Goal: Task Accomplishment & Management: Complete application form

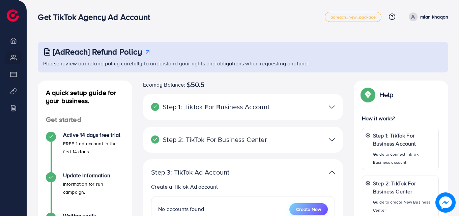
click at [311, 209] on span "Create New" at bounding box center [308, 209] width 25 height 7
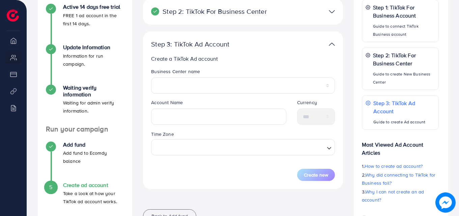
scroll to position [126, 0]
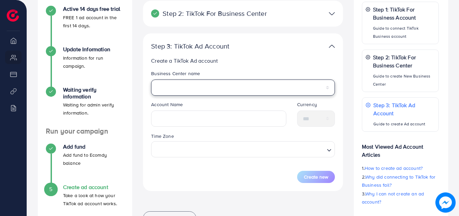
click at [191, 87] on select "**********" at bounding box center [243, 88] width 184 height 16
select select "**********"
click at [191, 87] on select "**********" at bounding box center [243, 88] width 184 height 16
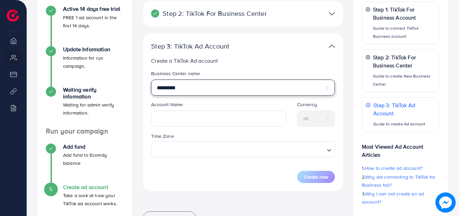
click at [188, 87] on select "**********" at bounding box center [243, 88] width 184 height 16
click at [204, 86] on select "**********" at bounding box center [243, 88] width 184 height 16
click at [327, 88] on select "**********" at bounding box center [243, 88] width 184 height 16
click at [245, 85] on select "**********" at bounding box center [243, 88] width 184 height 16
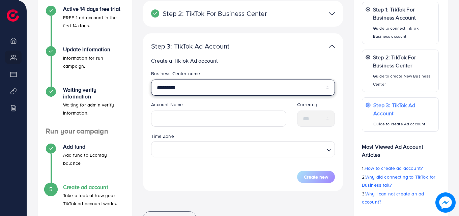
click at [245, 85] on select "**********" at bounding box center [243, 88] width 184 height 16
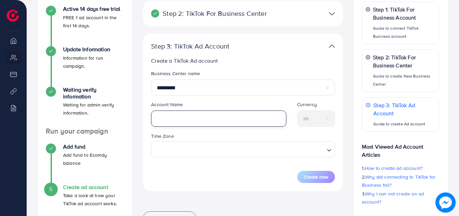
click at [190, 120] on input "text" at bounding box center [218, 119] width 135 height 16
type input "**********"
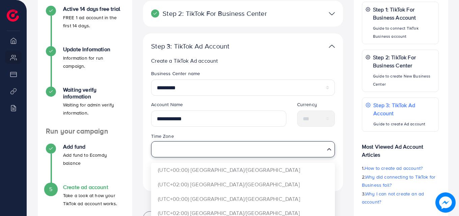
click at [203, 150] on input "Search for option" at bounding box center [239, 149] width 170 height 12
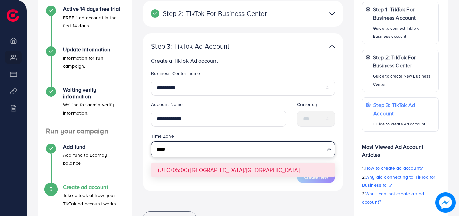
type input "****"
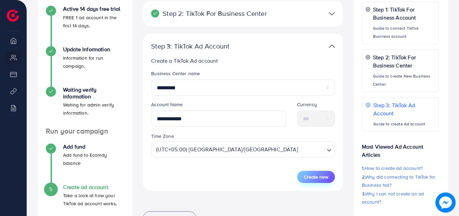
click at [318, 177] on span "Create new" at bounding box center [316, 177] width 24 height 7
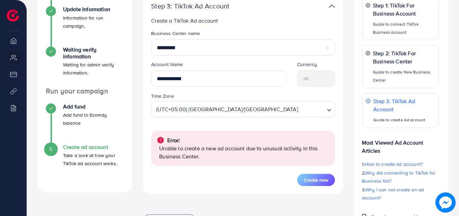
scroll to position [197, 0]
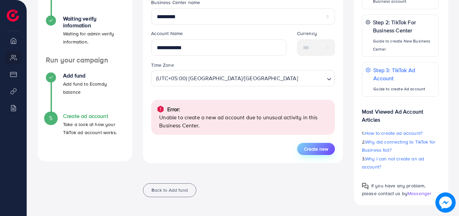
click at [320, 146] on span "Create new" at bounding box center [316, 149] width 24 height 7
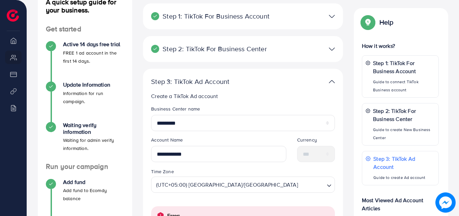
scroll to position [133, 0]
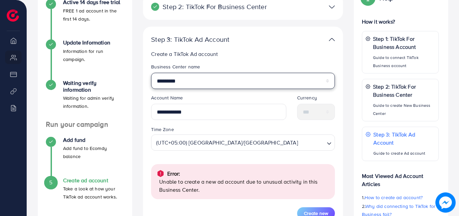
click at [259, 84] on select "**********" at bounding box center [243, 81] width 184 height 16
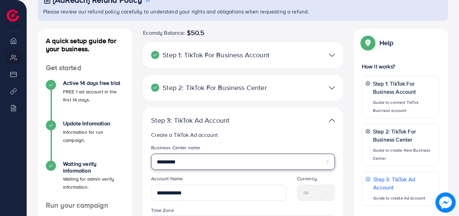
scroll to position [73, 0]
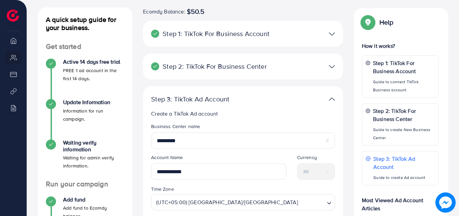
click at [279, 75] on div "Step 2: TikTok For Business Center Business Center is a powerful business manag…" at bounding box center [243, 67] width 200 height 26
click at [327, 67] on div at bounding box center [307, 67] width 65 height 10
click at [332, 66] on img at bounding box center [332, 67] width 6 height 10
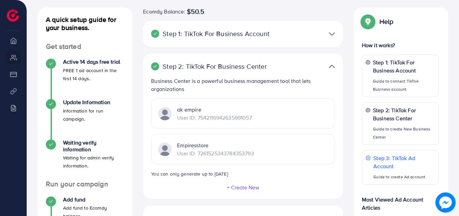
click at [331, 34] on img at bounding box center [332, 34] width 6 height 10
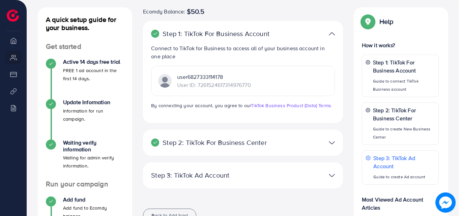
click at [331, 34] on img at bounding box center [332, 34] width 6 height 10
click at [333, 139] on img at bounding box center [332, 143] width 6 height 10
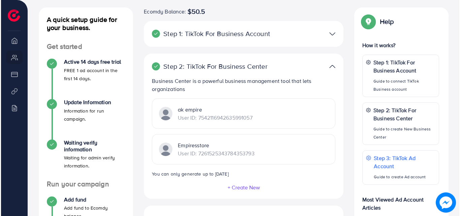
scroll to position [161, 0]
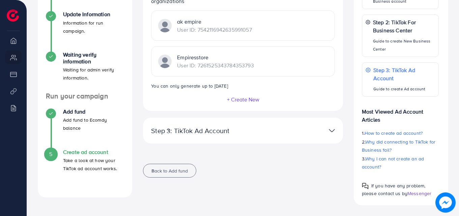
click at [250, 99] on button "+ Create New" at bounding box center [243, 99] width 33 height 6
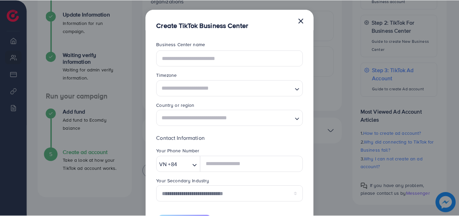
scroll to position [0, 0]
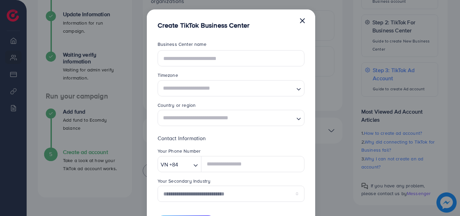
click at [300, 21] on button "×" at bounding box center [302, 19] width 7 height 13
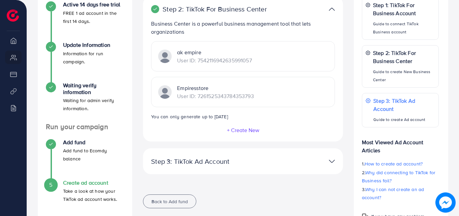
scroll to position [148, 0]
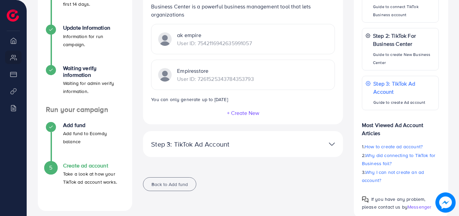
click at [256, 146] on p "Step 3: TikTok Ad Account" at bounding box center [210, 144] width 119 height 8
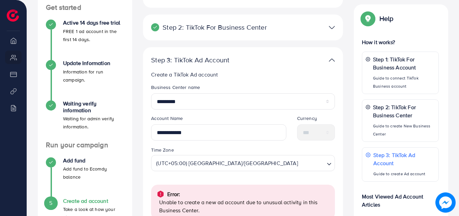
scroll to position [111, 0]
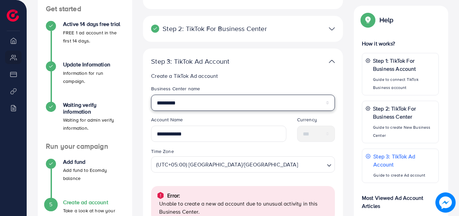
click at [250, 104] on select "**********" at bounding box center [243, 103] width 184 height 16
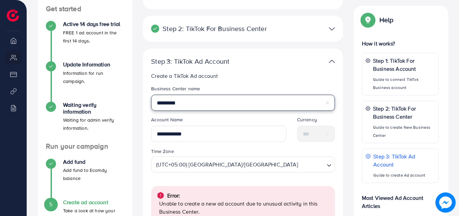
click at [250, 104] on select "**********" at bounding box center [243, 103] width 184 height 16
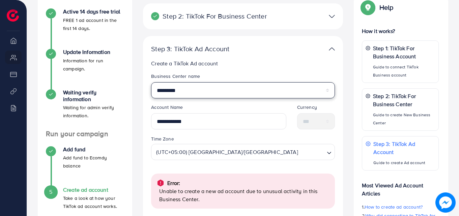
scroll to position [123, 0]
click at [271, 92] on select "**********" at bounding box center [243, 90] width 184 height 16
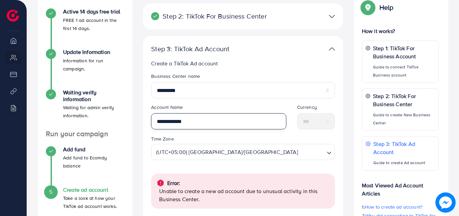
click at [230, 118] on input "**********" at bounding box center [218, 121] width 135 height 16
click at [286, 139] on div "Time Zone (UTC+05:00) [GEOGRAPHIC_DATA]/[GEOGRAPHIC_DATA] Loading..." at bounding box center [243, 147] width 184 height 25
drag, startPoint x: 286, startPoint y: 139, endPoint x: 259, endPoint y: 145, distance: 27.9
click at [259, 145] on div "Time Zone (UTC+05:00) [GEOGRAPHIC_DATA]/[GEOGRAPHIC_DATA] Loading..." at bounding box center [243, 147] width 184 height 25
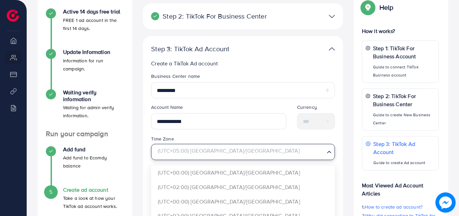
click at [258, 152] on input "Search for option" at bounding box center [239, 152] width 170 height 12
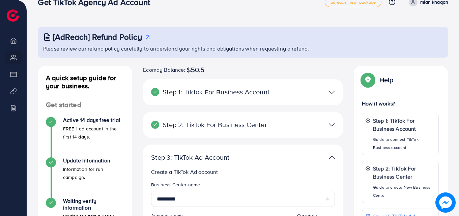
scroll to position [0, 0]
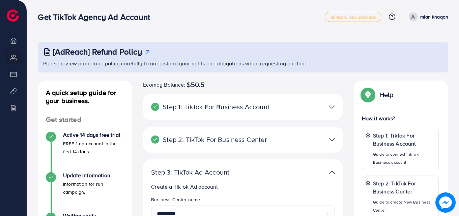
click at [276, 22] on div "Get TikTok Agency Ad Account adreach_new_package Help Center Contact Support Pl…" at bounding box center [243, 16] width 410 height 19
click at [298, 106] on div at bounding box center [307, 107] width 65 height 10
click at [302, 110] on div at bounding box center [307, 107] width 65 height 10
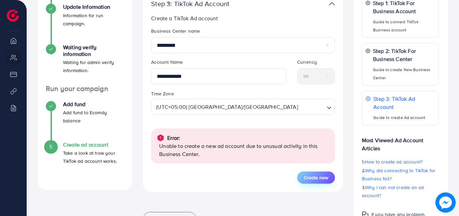
click at [326, 177] on span "Create new" at bounding box center [316, 177] width 24 height 7
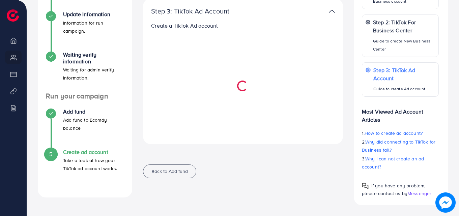
click at [326, 177] on div "Back to Add fund" at bounding box center [243, 171] width 200 height 14
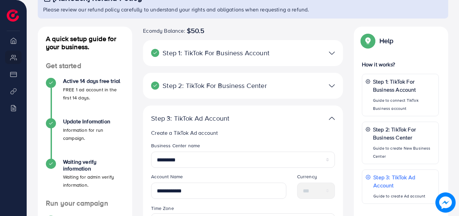
scroll to position [53, 0]
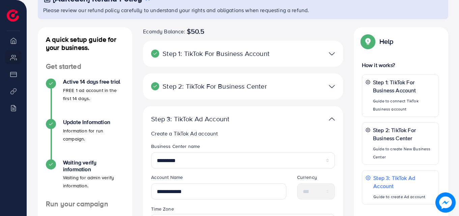
click at [334, 56] on img at bounding box center [332, 54] width 6 height 10
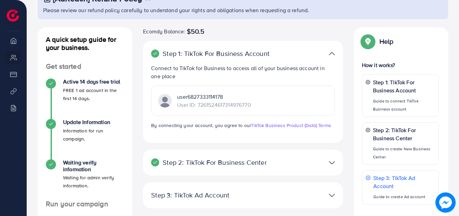
click at [243, 100] on p "user6827333114178" at bounding box center [213, 97] width 73 height 8
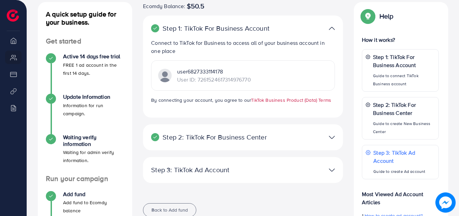
scroll to position [79, 0]
click at [428, 68] on p "Step 1: TikTok For Business Account" at bounding box center [403, 60] width 63 height 16
click at [263, 161] on div "**********" at bounding box center [243, 170] width 200 height 26
click at [304, 146] on div "Step 2: TikTok For Business Center Business Center is a powerful business manag…" at bounding box center [243, 137] width 200 height 26
click at [336, 140] on div at bounding box center [307, 137] width 65 height 10
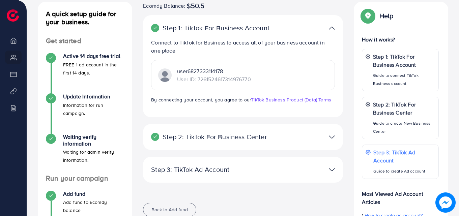
click at [333, 140] on img at bounding box center [332, 137] width 6 height 10
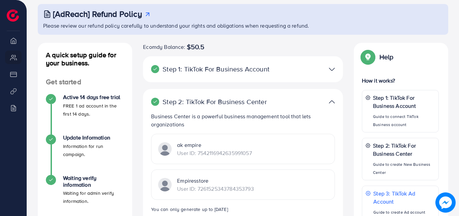
scroll to position [0, 0]
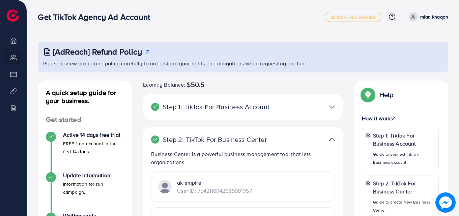
click at [203, 86] on span "$50.5" at bounding box center [196, 85] width 18 height 8
click at [282, 27] on nav "Get TikTok Agency Ad Account adreach_new_package Help Center Contact Support Pl…" at bounding box center [243, 17] width 410 height 24
click at [427, 20] on p "mian khaqan" at bounding box center [434, 17] width 28 height 8
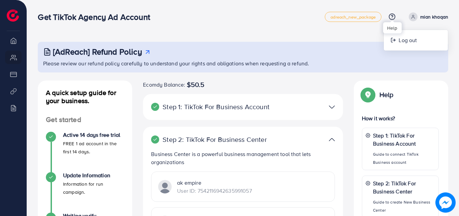
click at [395, 17] on circle at bounding box center [392, 17] width 6 height 6
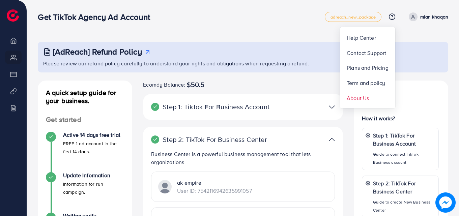
click at [342, 98] on link "About Us" at bounding box center [368, 98] width 56 height 15
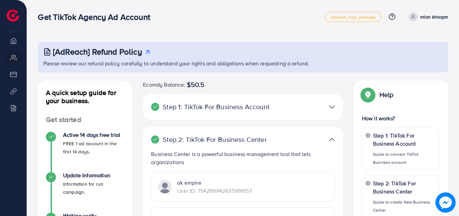
click at [446, 201] on img at bounding box center [445, 202] width 20 height 20
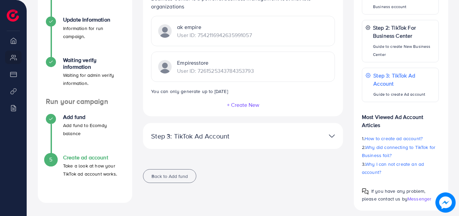
scroll to position [161, 0]
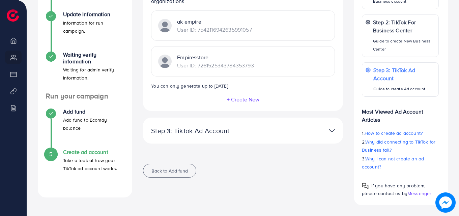
click at [330, 129] on img at bounding box center [332, 131] width 6 height 10
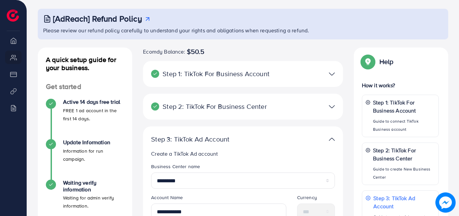
scroll to position [33, 0]
click at [331, 73] on img at bounding box center [332, 74] width 6 height 10
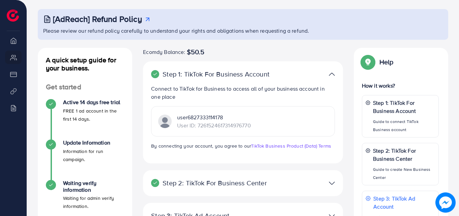
click at [235, 126] on p "User ID: 7261524617314976770" at bounding box center [213, 125] width 73 height 8
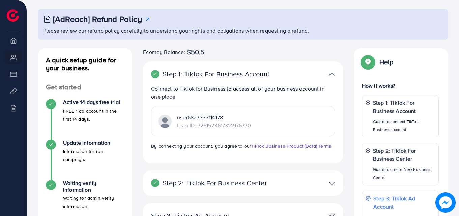
click at [235, 126] on p "User ID: 7261524617314976770" at bounding box center [213, 125] width 73 height 8
copy p "7261524617314976770"
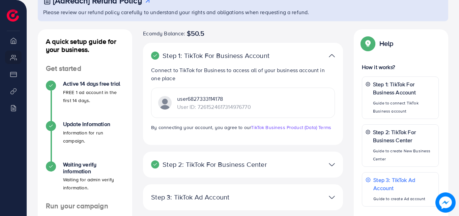
scroll to position [59, 0]
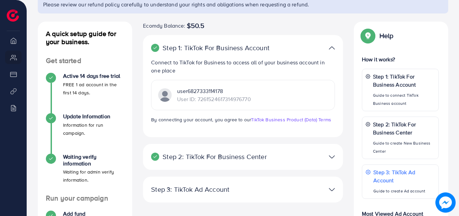
click at [281, 159] on div at bounding box center [307, 157] width 65 height 10
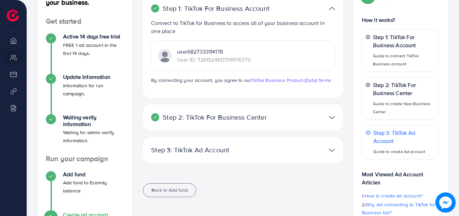
scroll to position [99, 0]
click at [329, 116] on img at bounding box center [332, 117] width 6 height 10
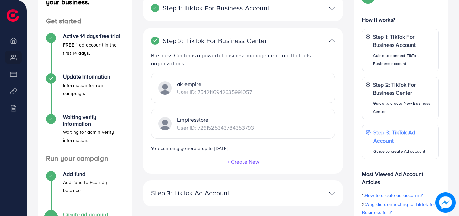
scroll to position [161, 0]
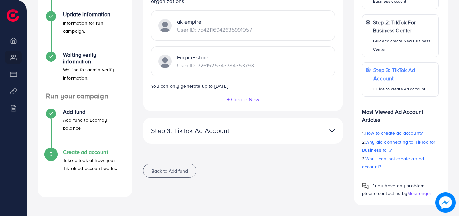
click at [217, 66] on p "User ID: 7261525343784353793" at bounding box center [215, 65] width 77 height 8
copy p "7261525343784353793"
click at [231, 140] on div "**********" at bounding box center [243, 131] width 200 height 26
click at [335, 133] on div at bounding box center [307, 131] width 65 height 10
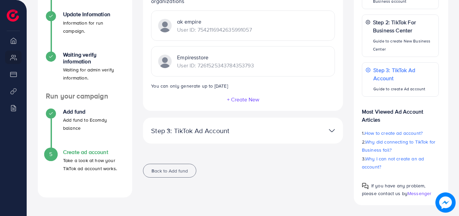
click at [330, 129] on img at bounding box center [332, 131] width 6 height 10
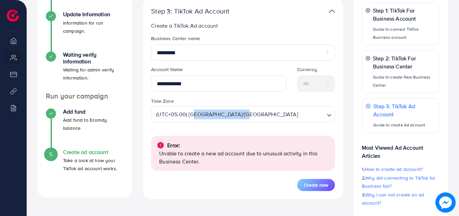
drag, startPoint x: 239, startPoint y: 127, endPoint x: 158, endPoint y: 116, distance: 82.0
click at [158, 116] on div "Time Zone (UTC+05:00) [GEOGRAPHIC_DATA]/[GEOGRAPHIC_DATA] Loading..." at bounding box center [243, 112] width 194 height 30
click at [147, 125] on div "Time Zone (UTC+05:00) [GEOGRAPHIC_DATA]/[GEOGRAPHIC_DATA] Loading..." at bounding box center [243, 112] width 194 height 30
drag, startPoint x: 147, startPoint y: 109, endPoint x: 228, endPoint y: 112, distance: 81.0
click at [228, 112] on div "Time Zone (UTC+05:00) [GEOGRAPHIC_DATA]/[GEOGRAPHIC_DATA] Loading..." at bounding box center [243, 112] width 194 height 30
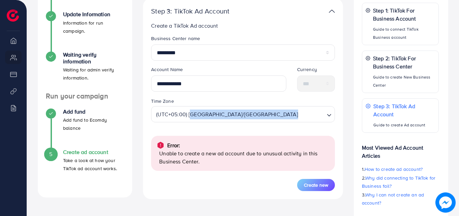
copy span "(UTC+05:00) [GEOGRAPHIC_DATA]/[GEOGRAPHIC_DATA]"
